Goal: Task Accomplishment & Management: Manage account settings

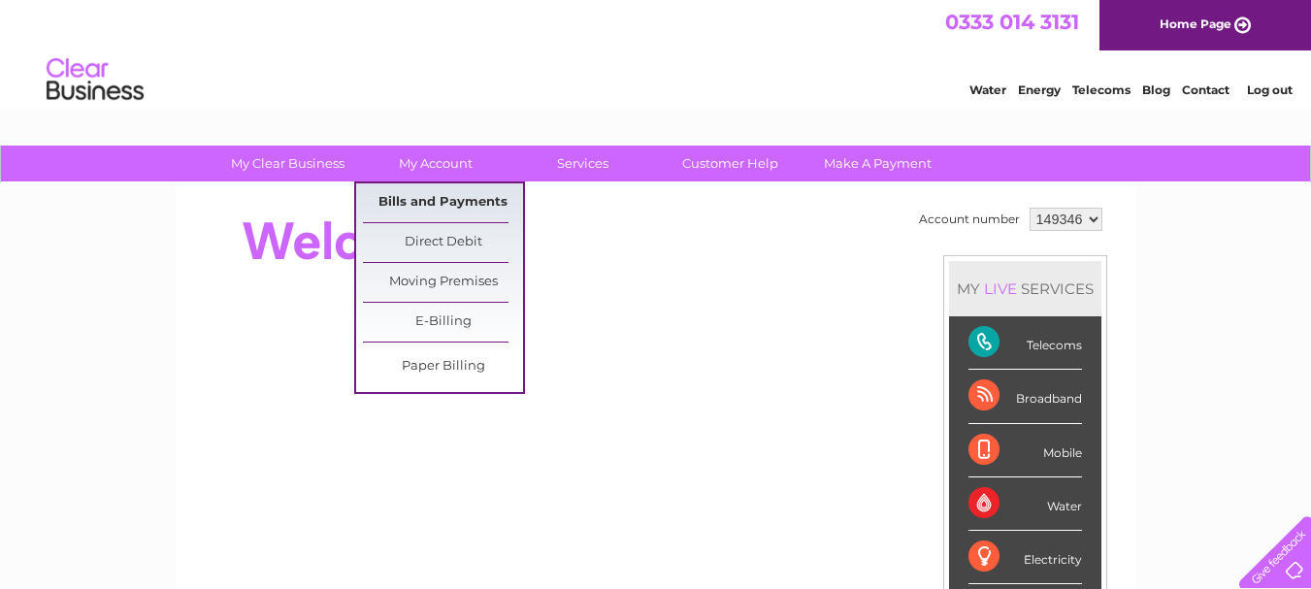
click at [431, 205] on link "Bills and Payments" at bounding box center [443, 202] width 160 height 39
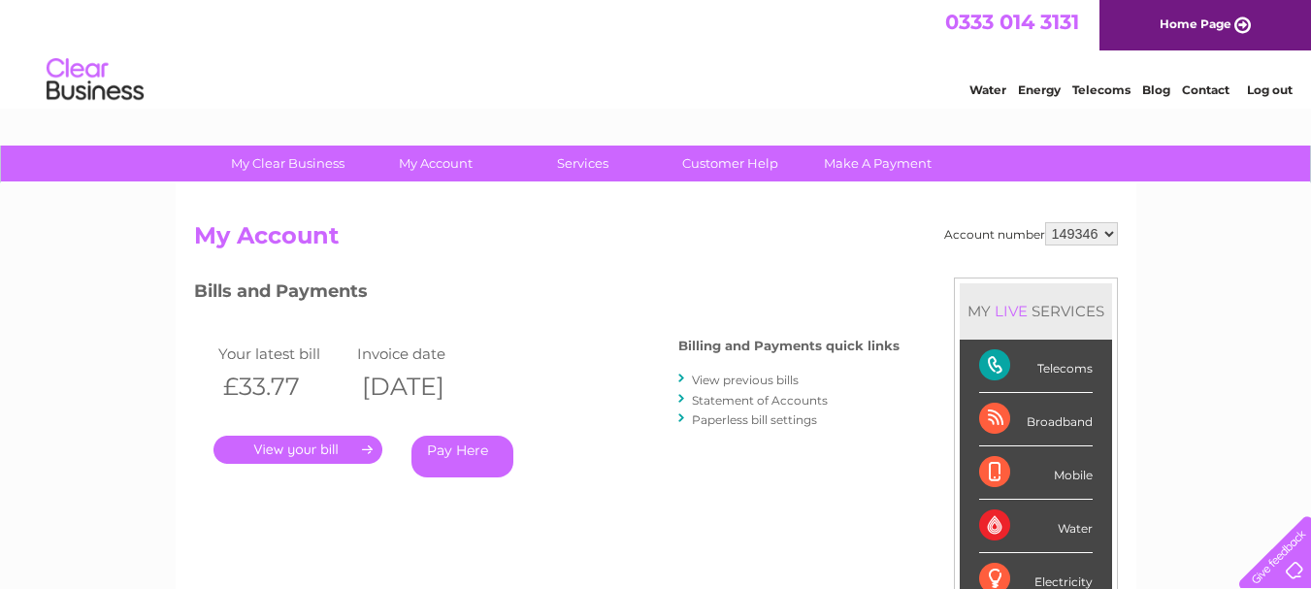
click at [322, 452] on link "." at bounding box center [297, 450] width 169 height 28
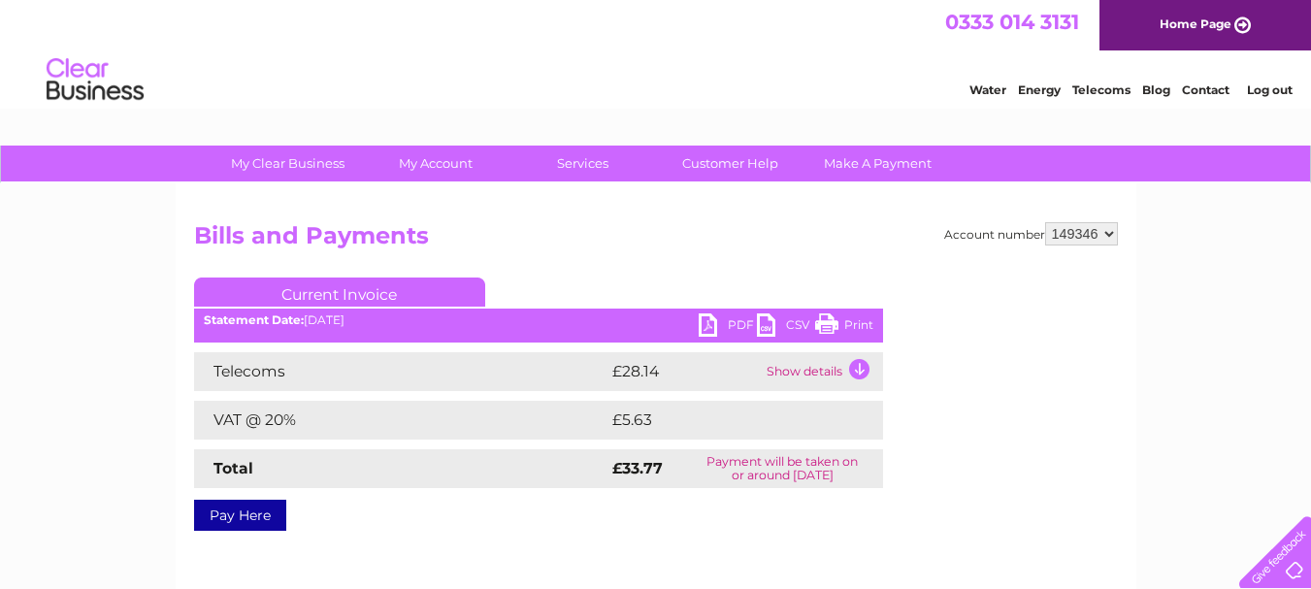
click at [845, 327] on link "Print" at bounding box center [844, 327] width 58 height 28
